Goal: Transaction & Acquisition: Purchase product/service

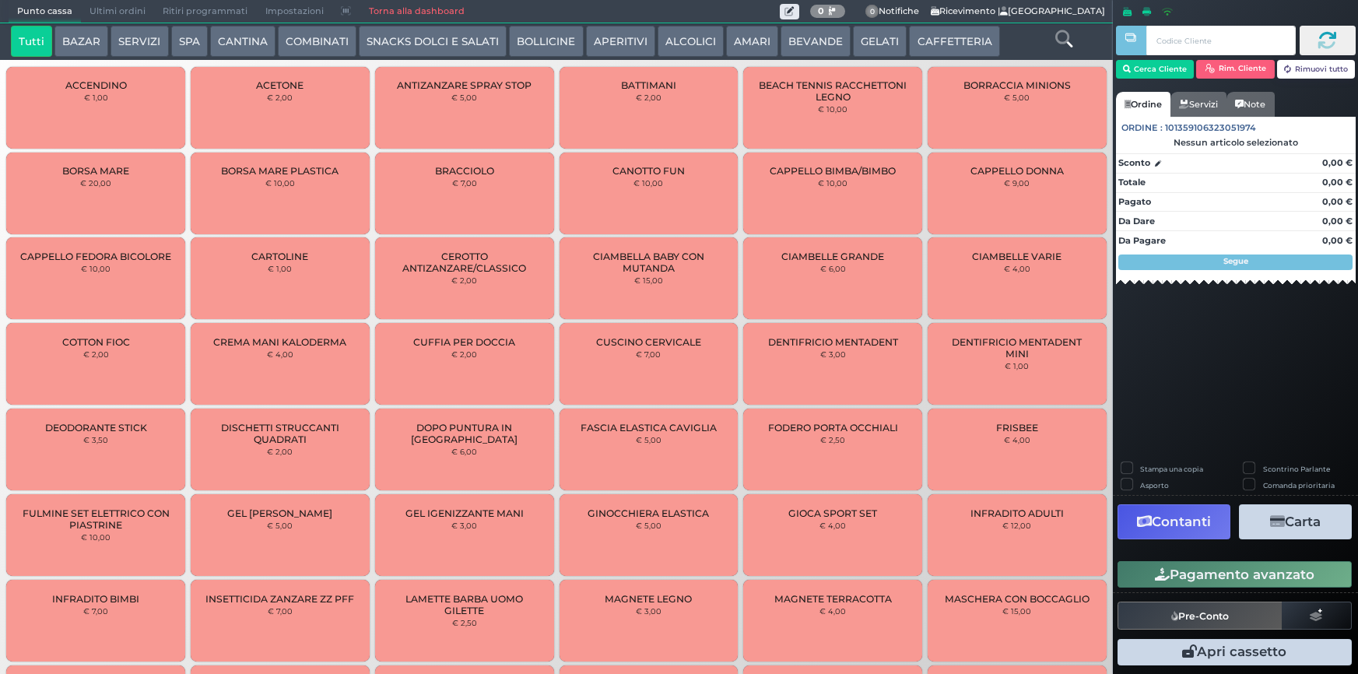
click at [83, 40] on button "BAZAR" at bounding box center [81, 41] width 54 height 31
click at [126, 24] on div "Tutti BAZAR SERVIZI SPA [GEOGRAPHIC_DATA] COMBINATI SNACKS DOLCI E SALATI BOLLI…" at bounding box center [556, 41] width 1113 height 37
click at [138, 47] on button "SERVIZI" at bounding box center [140, 41] width 58 height 31
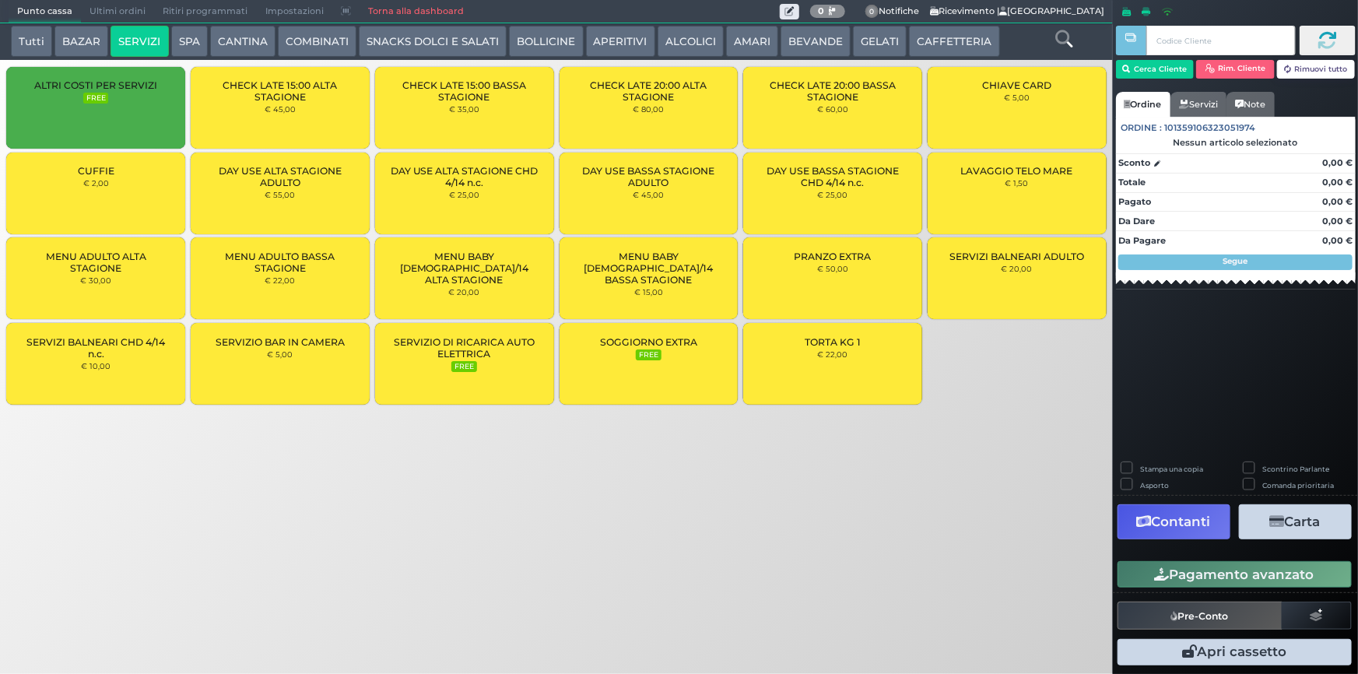
click at [125, 188] on div "CUFFIE € 2,00" at bounding box center [95, 194] width 179 height 82
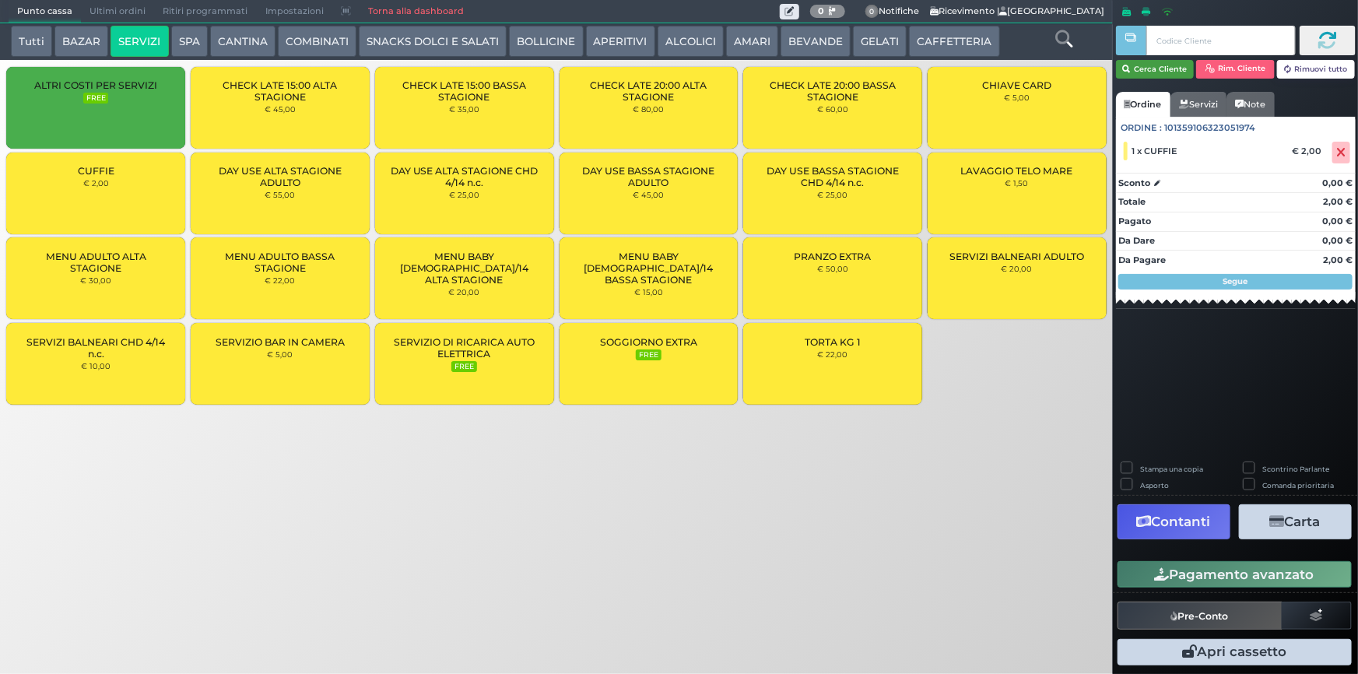
click at [1154, 67] on button "Cerca Cliente" at bounding box center [1155, 69] width 79 height 19
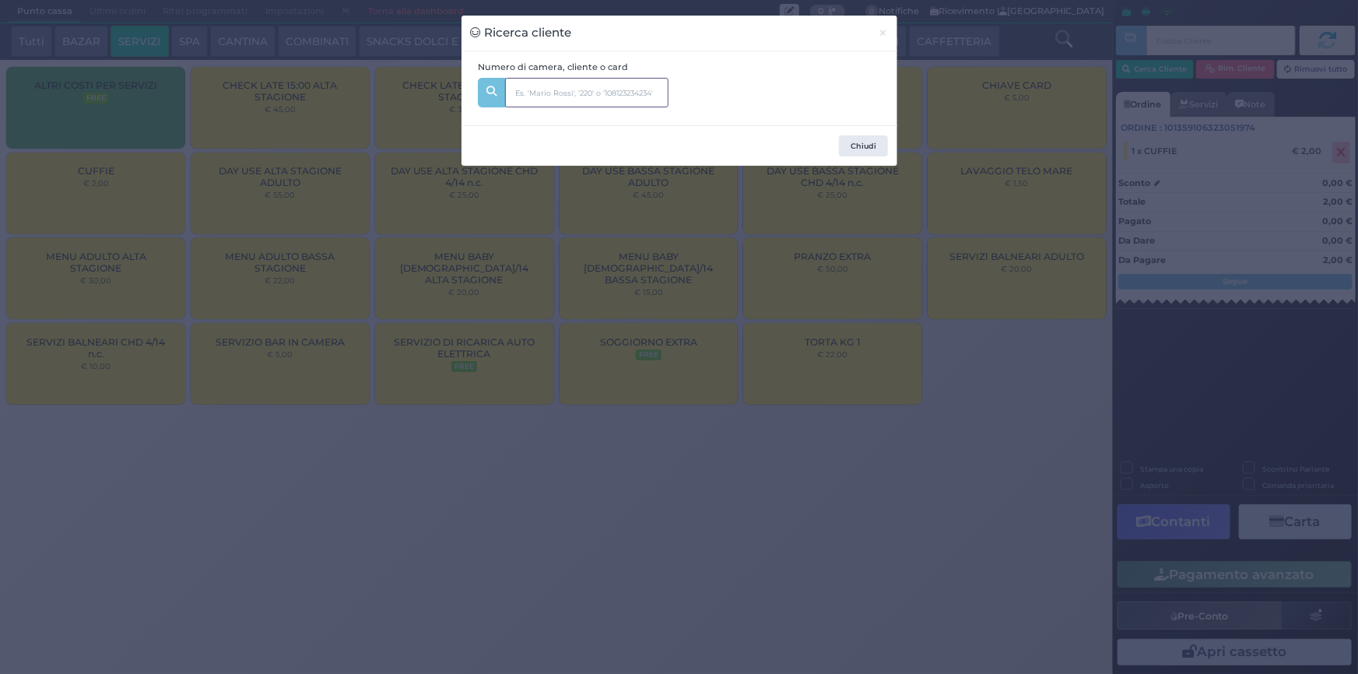
click at [586, 100] on input "text" at bounding box center [586, 93] width 163 height 30
type input "308"
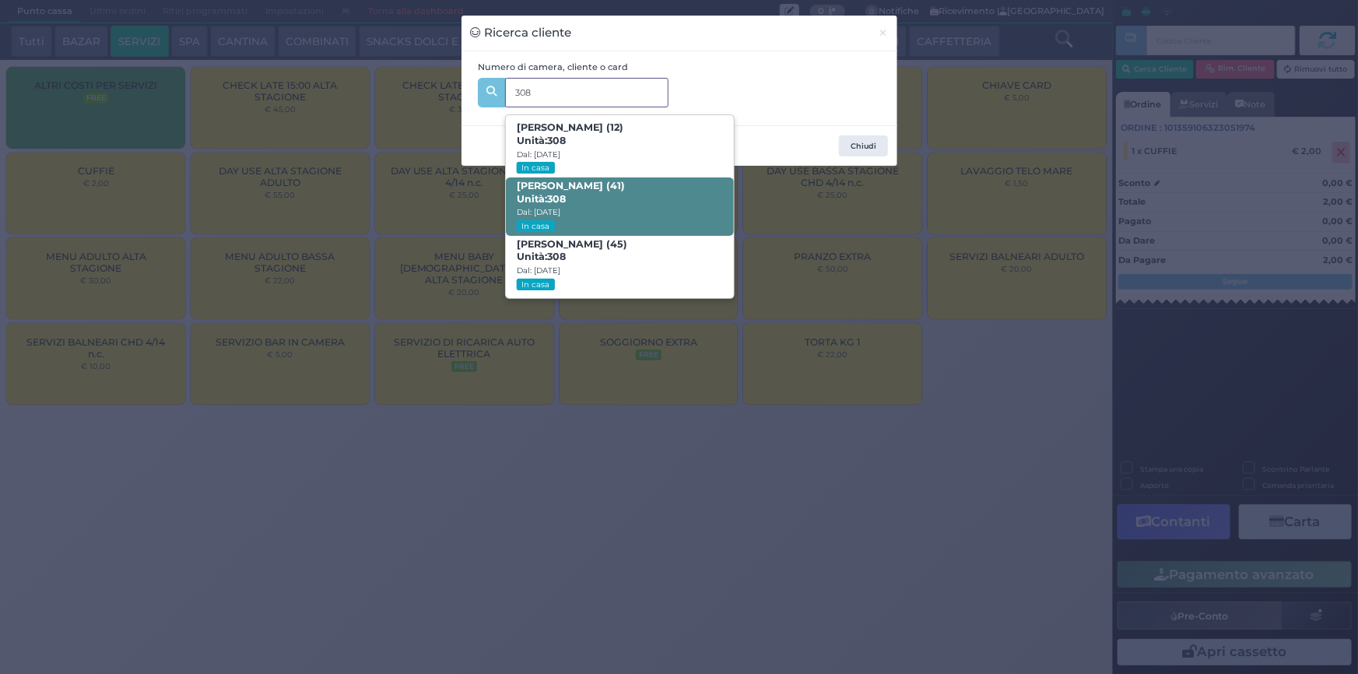
click at [607, 212] on span "[PERSON_NAME] (41) Unità: 308 Dal: [DATE] In casa" at bounding box center [620, 206] width 228 height 58
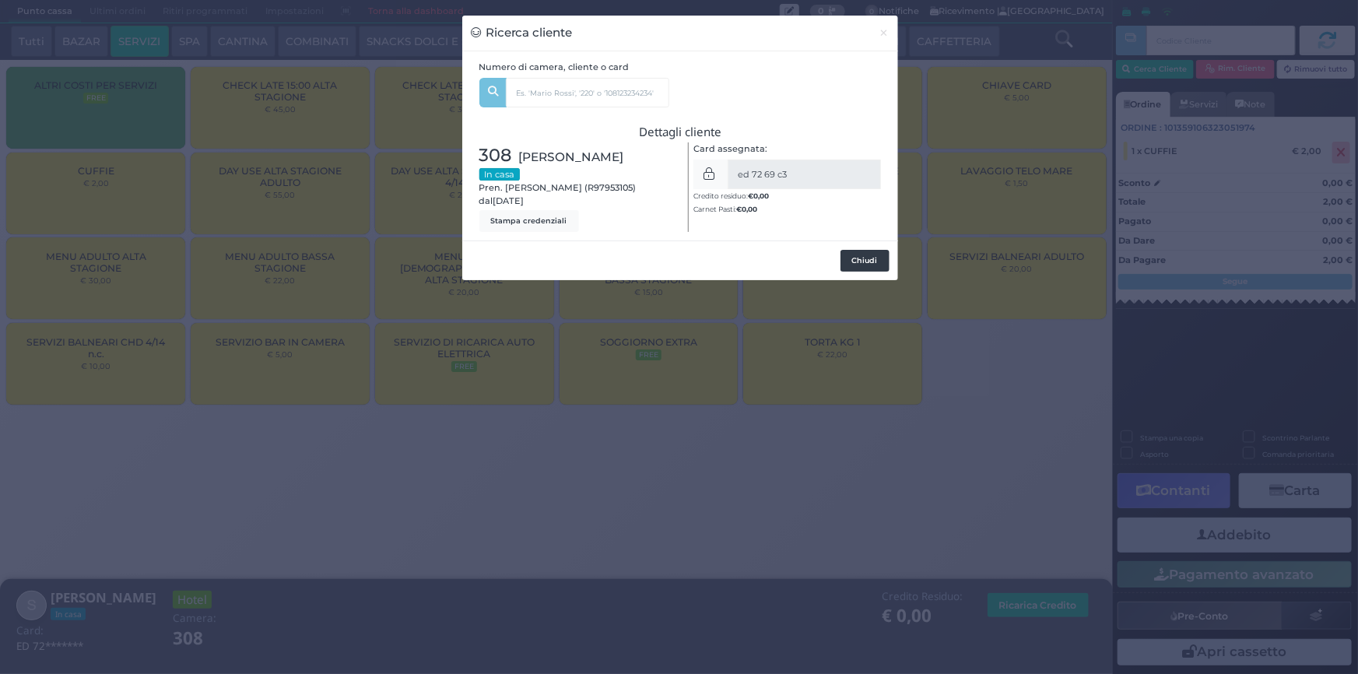
click at [875, 261] on button "Chiudi" at bounding box center [865, 261] width 49 height 22
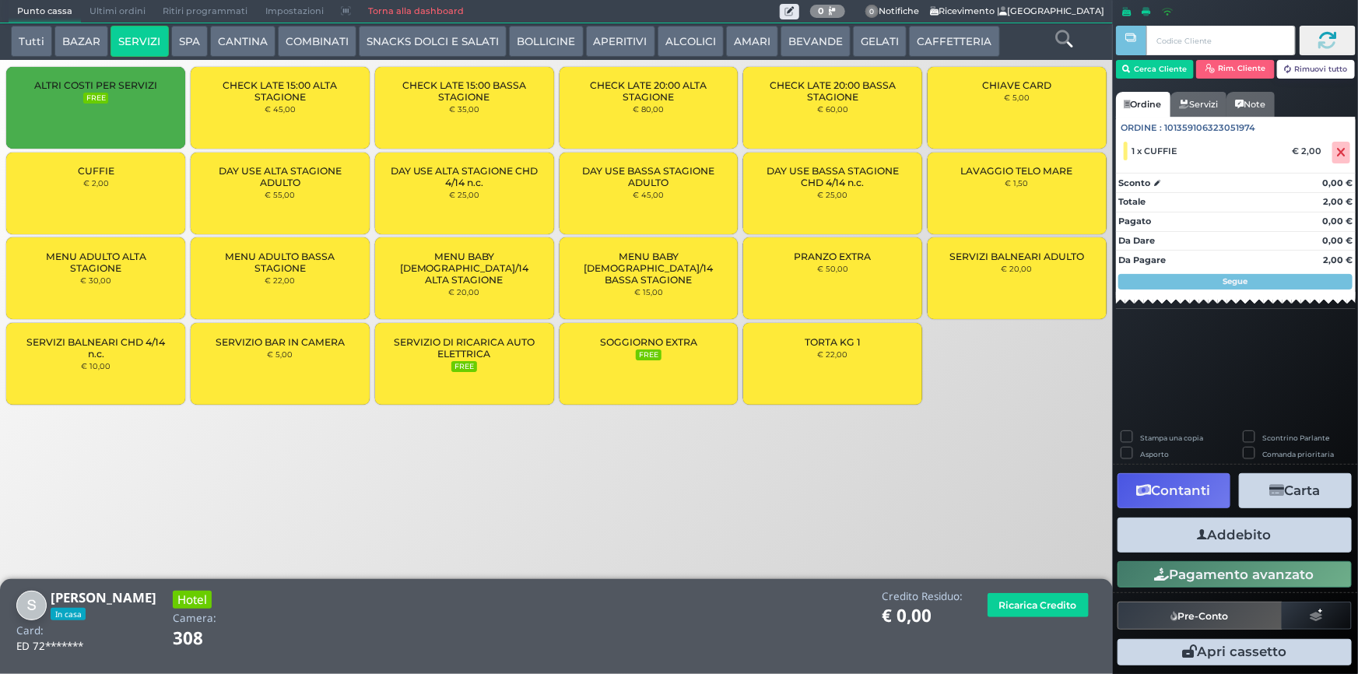
click at [1241, 541] on button "Addebito" at bounding box center [1235, 535] width 234 height 35
